Goal: Task Accomplishment & Management: Manage account settings

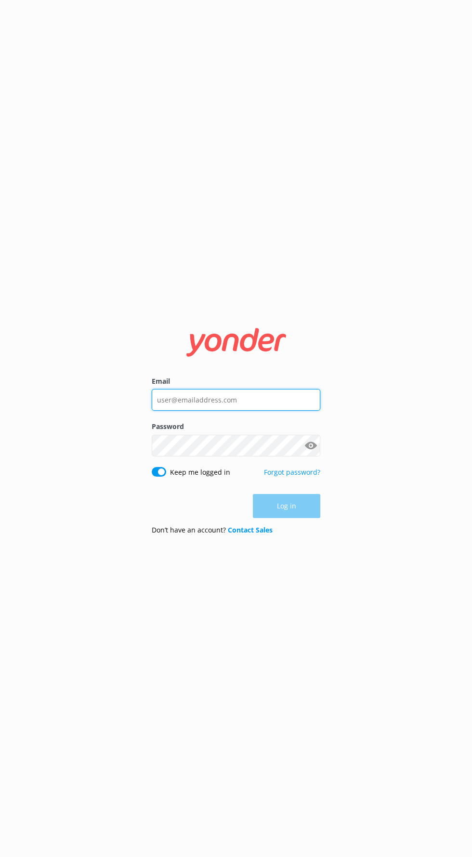
click at [290, 411] on input "Email" at bounding box center [236, 400] width 169 height 22
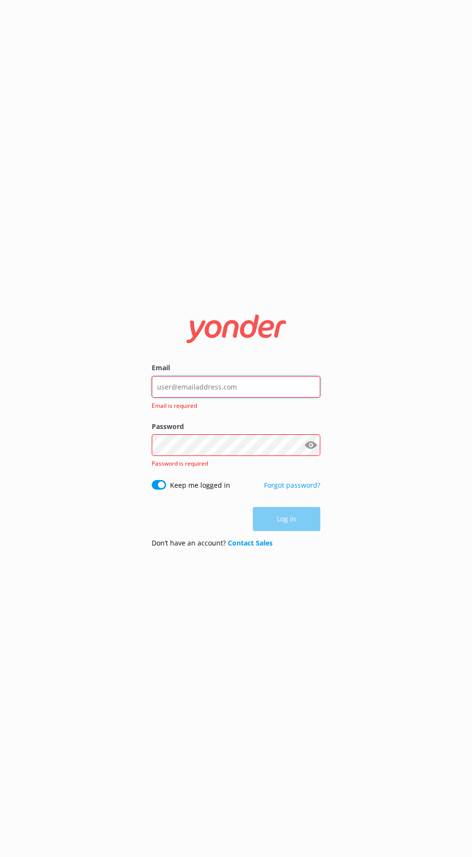
type input "[EMAIL_ADDRESS][DOMAIN_NAME]"
click button "Log in" at bounding box center [286, 519] width 67 height 24
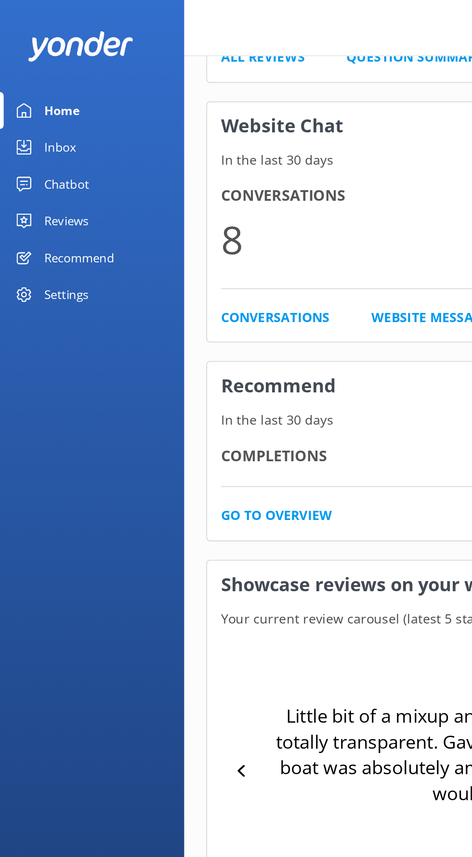
scroll to position [211, 0]
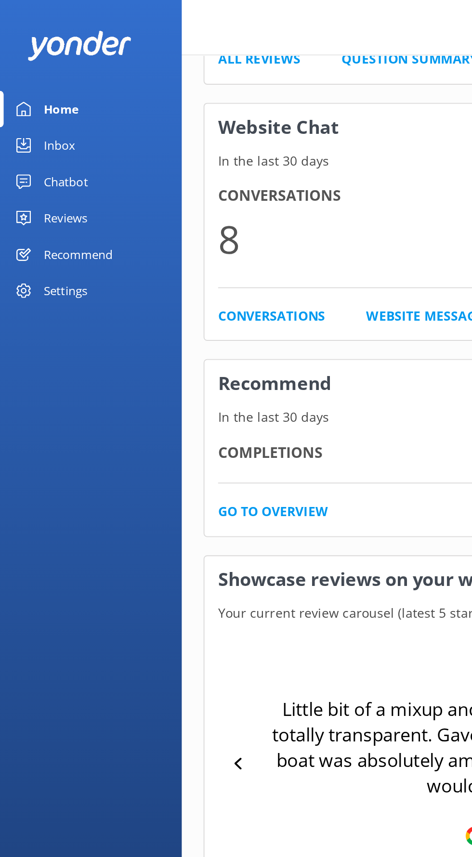
click at [38, 112] on div "Reviews" at bounding box center [34, 115] width 23 height 19
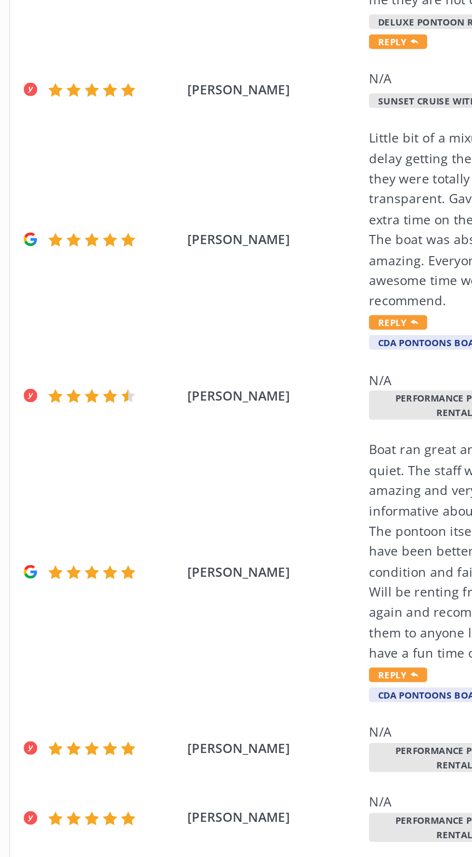
scroll to position [88, 0]
